Goal: Find specific page/section: Find specific page/section

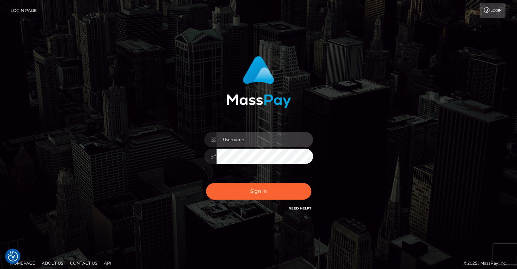
click at [245, 138] on input "text" at bounding box center [264, 139] width 96 height 15
type input "pschroll"
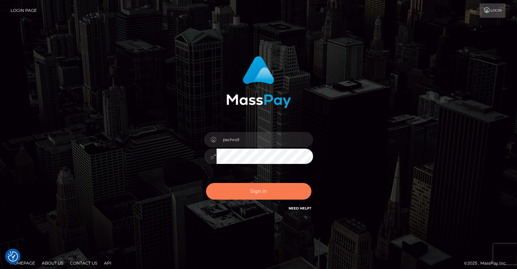
click at [254, 187] on button "Sign in" at bounding box center [258, 191] width 105 height 17
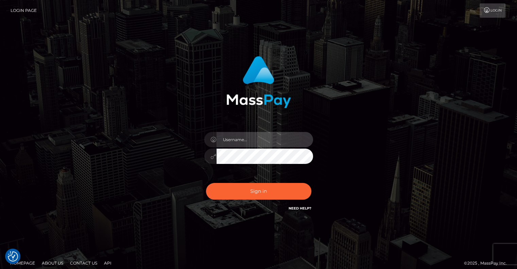
click at [266, 142] on input "text" at bounding box center [264, 139] width 96 height 15
type input "pschroll"
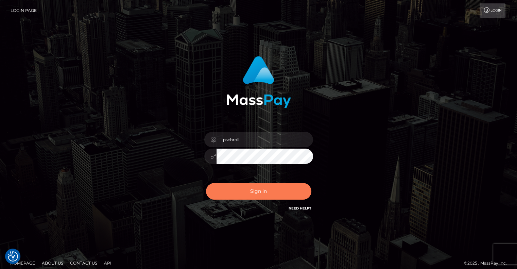
click at [249, 193] on button "Sign in" at bounding box center [258, 191] width 105 height 17
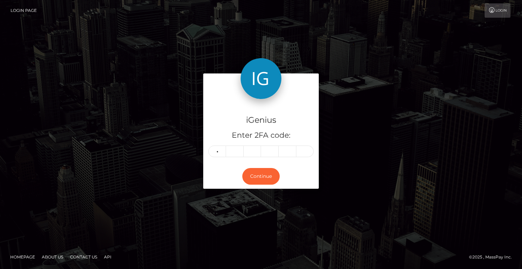
type input "2"
type input "4"
type input "3"
type input "4"
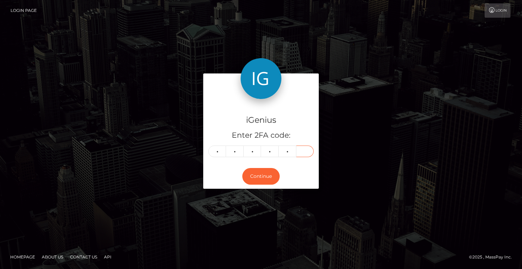
type input "0"
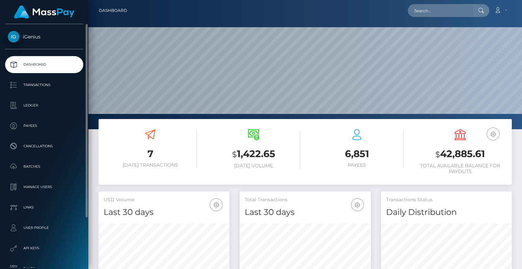
scroll to position [120, 130]
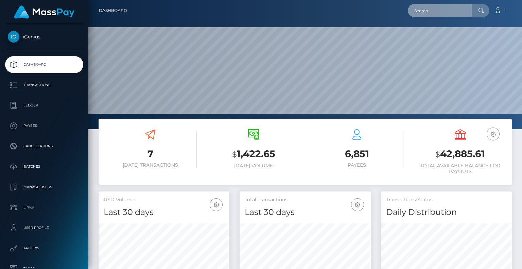
click at [442, 15] on input "text" at bounding box center [440, 10] width 64 height 13
paste input "1594899"
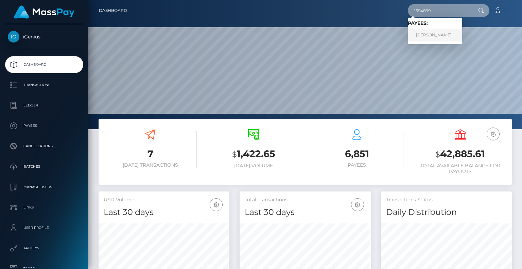
type input "1594899"
click at [436, 34] on link "Reem Al-Jassim Al-Muhammad" at bounding box center [435, 35] width 54 height 13
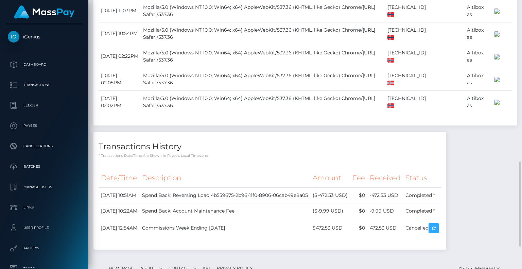
scroll to position [580, 0]
